Goal: Task Accomplishment & Management: Manage account settings

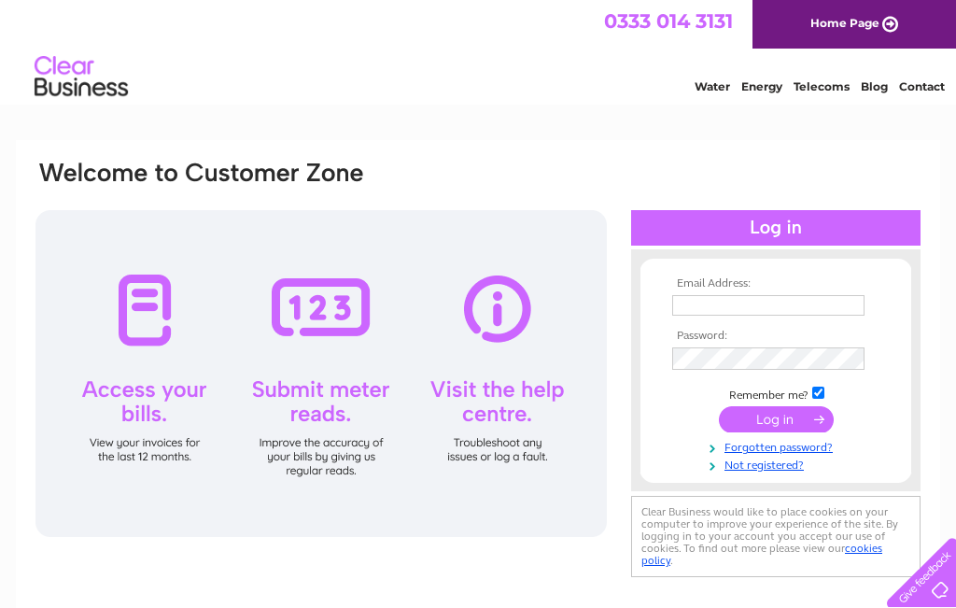
click at [710, 304] on input "text" at bounding box center [768, 305] width 192 height 21
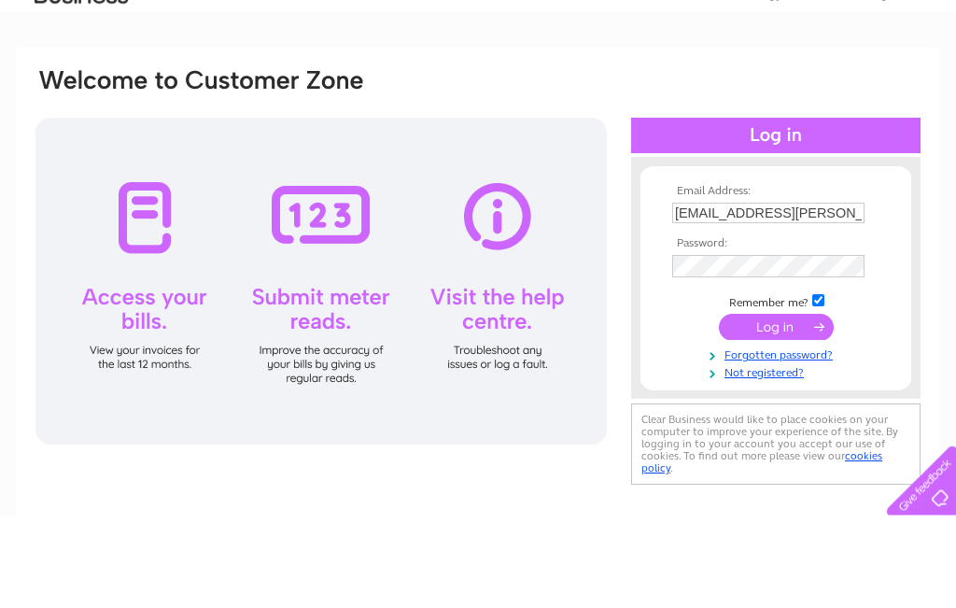
scroll to position [92, 0]
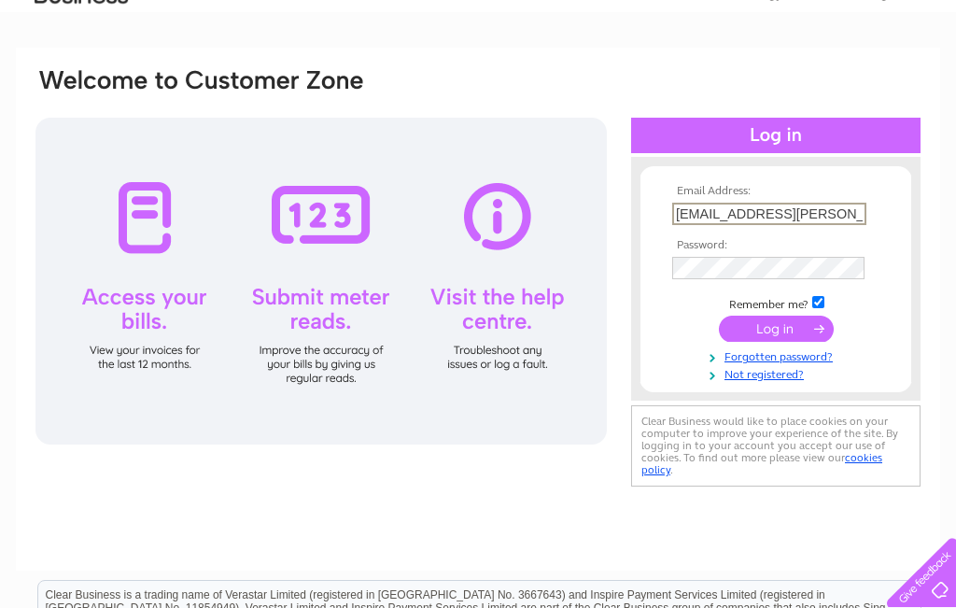
type input "[EMAIL_ADDRESS][PERSON_NAME][DOMAIN_NAME]"
click at [769, 359] on link "Forgotten password?" at bounding box center [778, 355] width 212 height 18
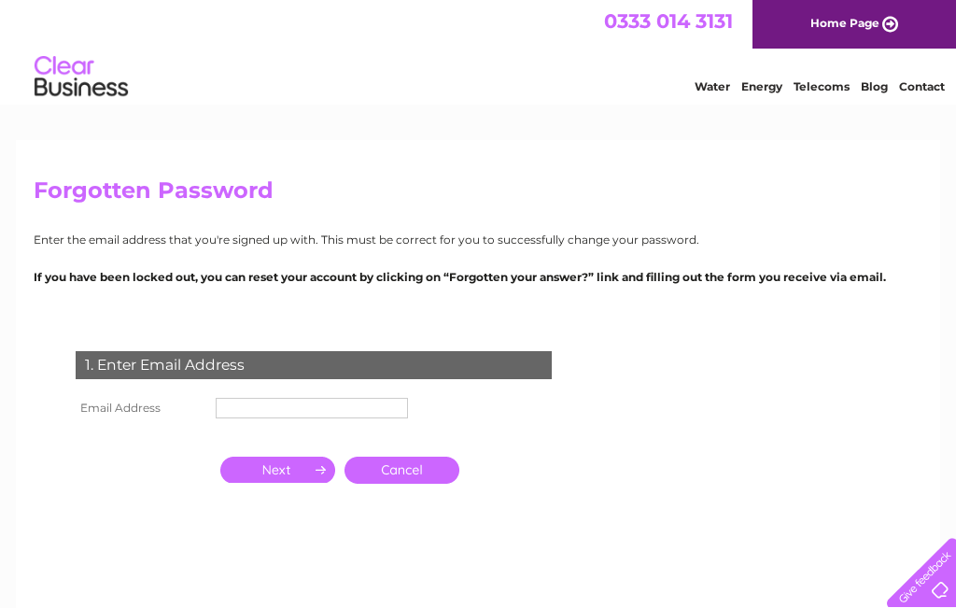
click at [257, 414] on input "text" at bounding box center [312, 408] width 192 height 21
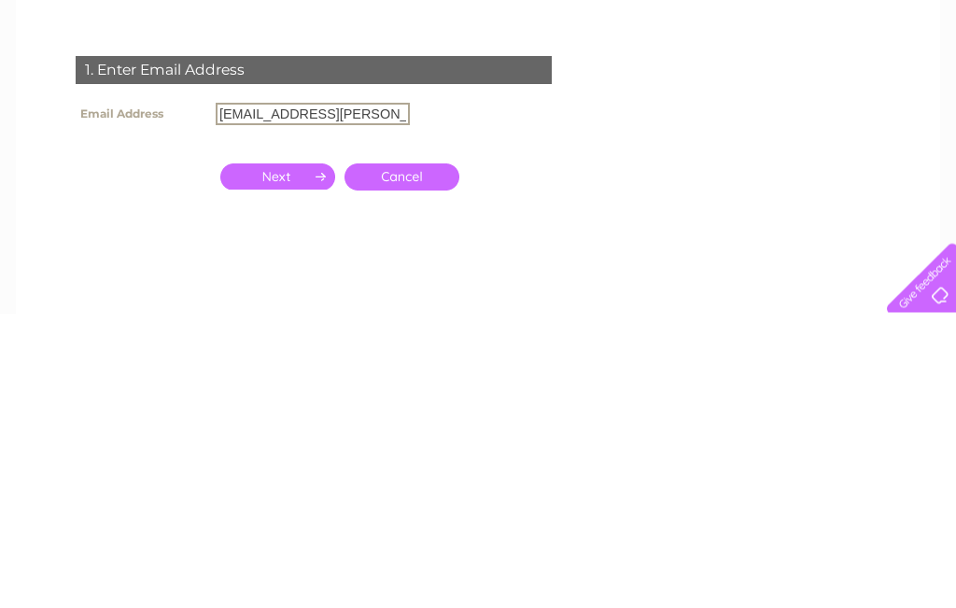
type input "[EMAIL_ADDRESS][PERSON_NAME][DOMAIN_NAME]"
click input "submit" at bounding box center [0, 0] width 0 height 0
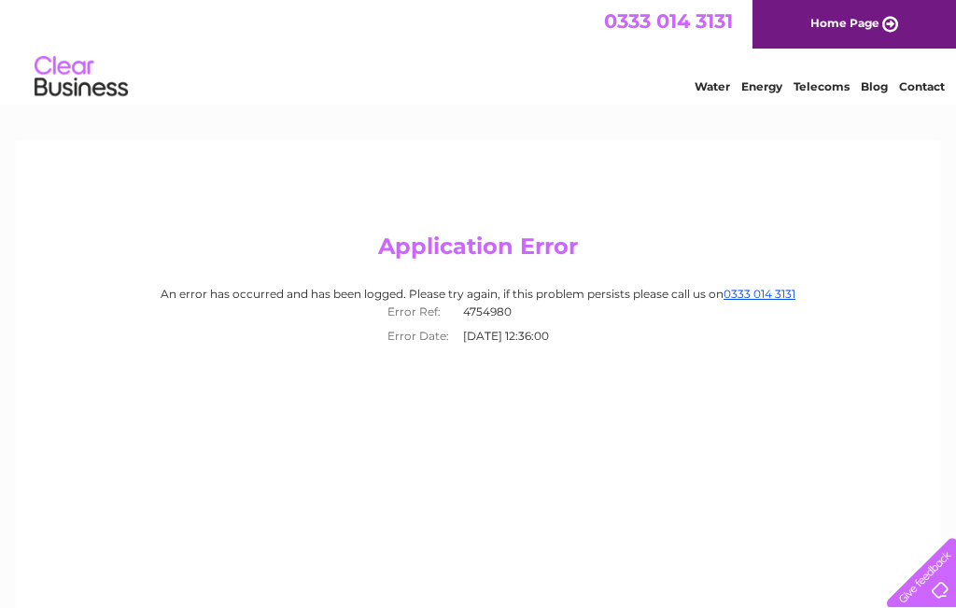
click at [944, 91] on link "Contact" at bounding box center [922, 86] width 46 height 14
